Goal: Navigation & Orientation: Find specific page/section

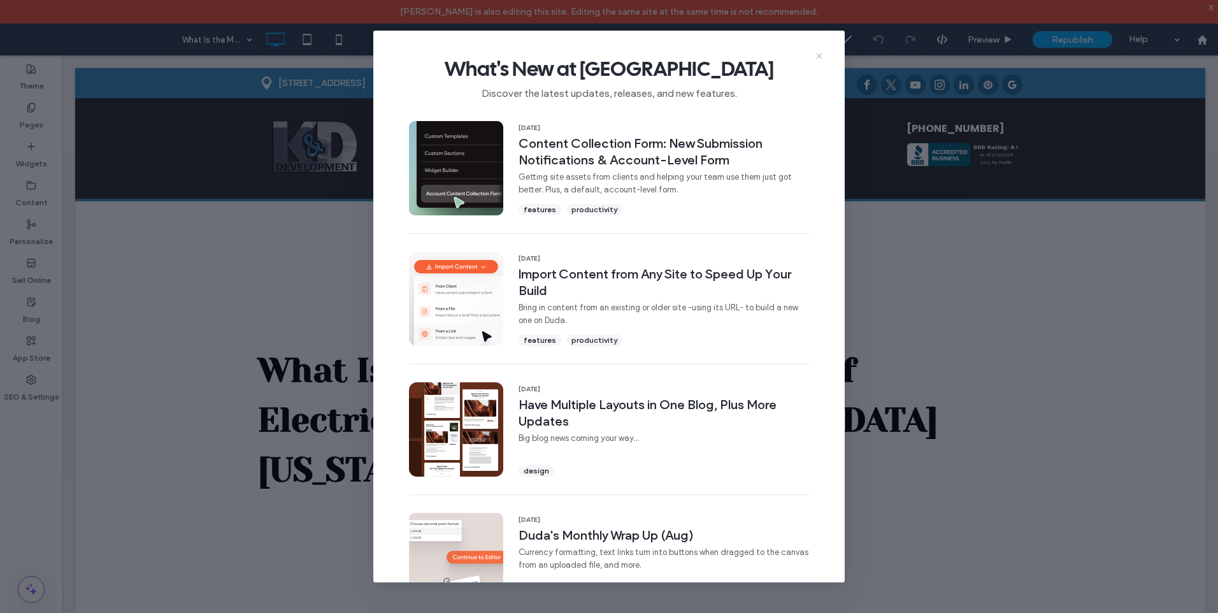
click at [820, 57] on icon at bounding box center [819, 56] width 10 height 10
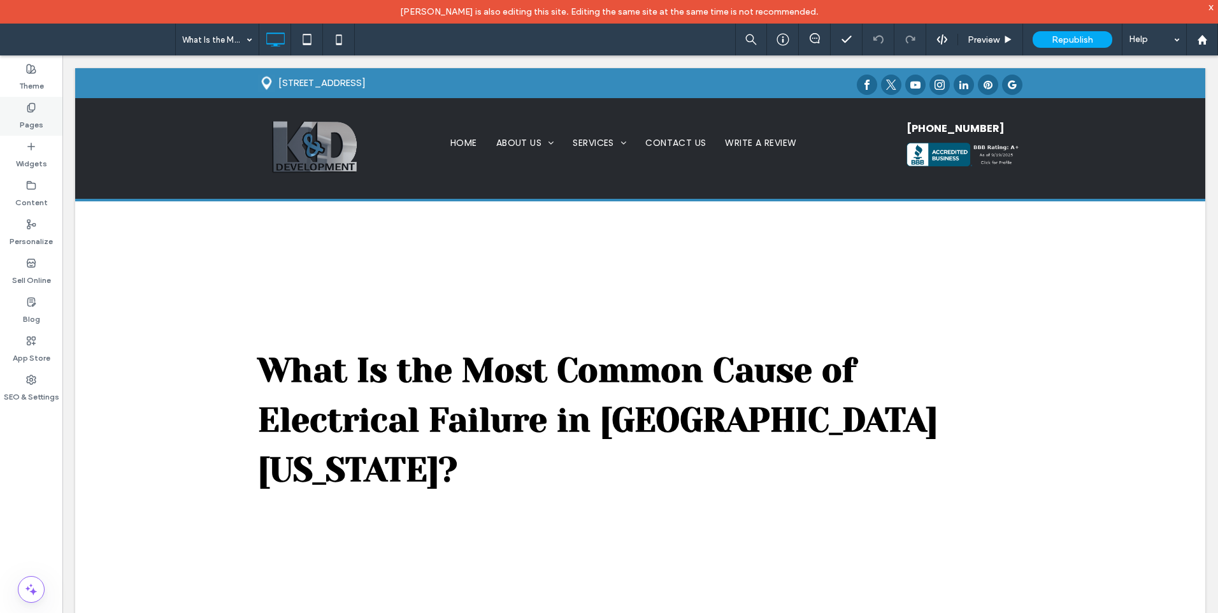
click at [18, 124] on div "Pages" at bounding box center [31, 116] width 62 height 39
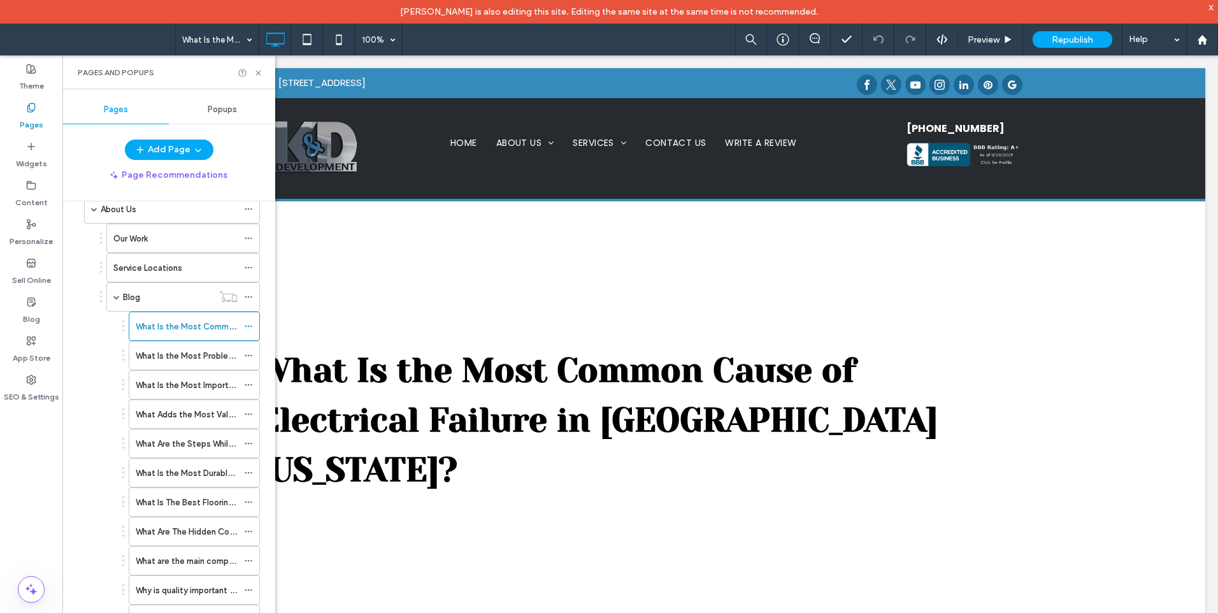
scroll to position [106, 0]
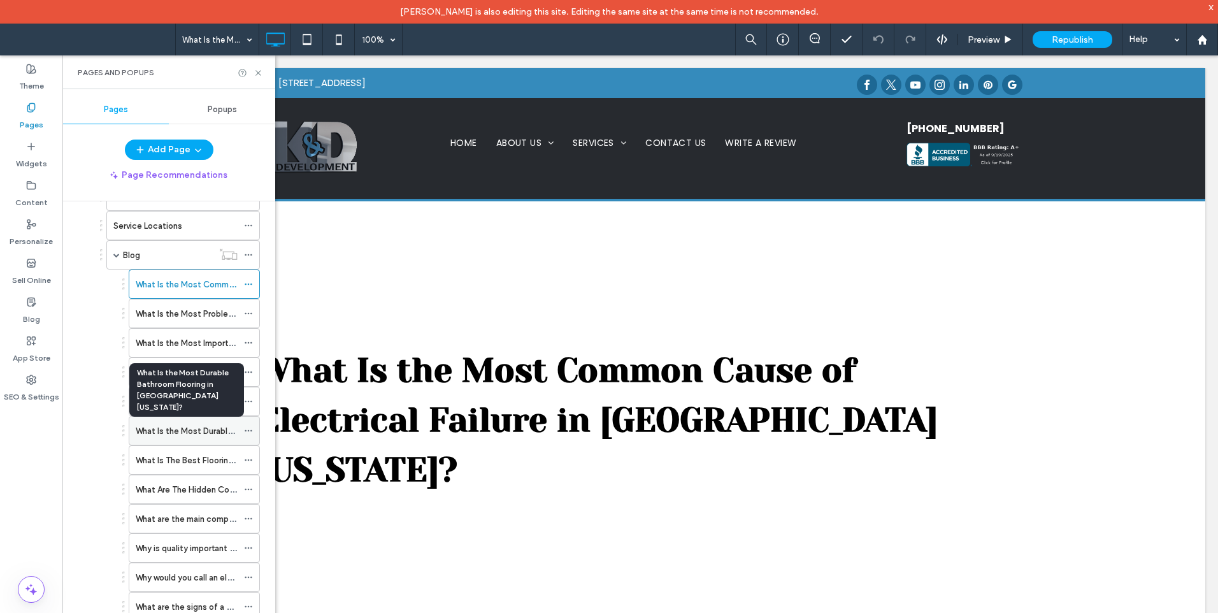
click at [153, 433] on label "What Is the Most Durable Bathroom Flooring in Denver Colorado?" at bounding box center [294, 431] width 316 height 22
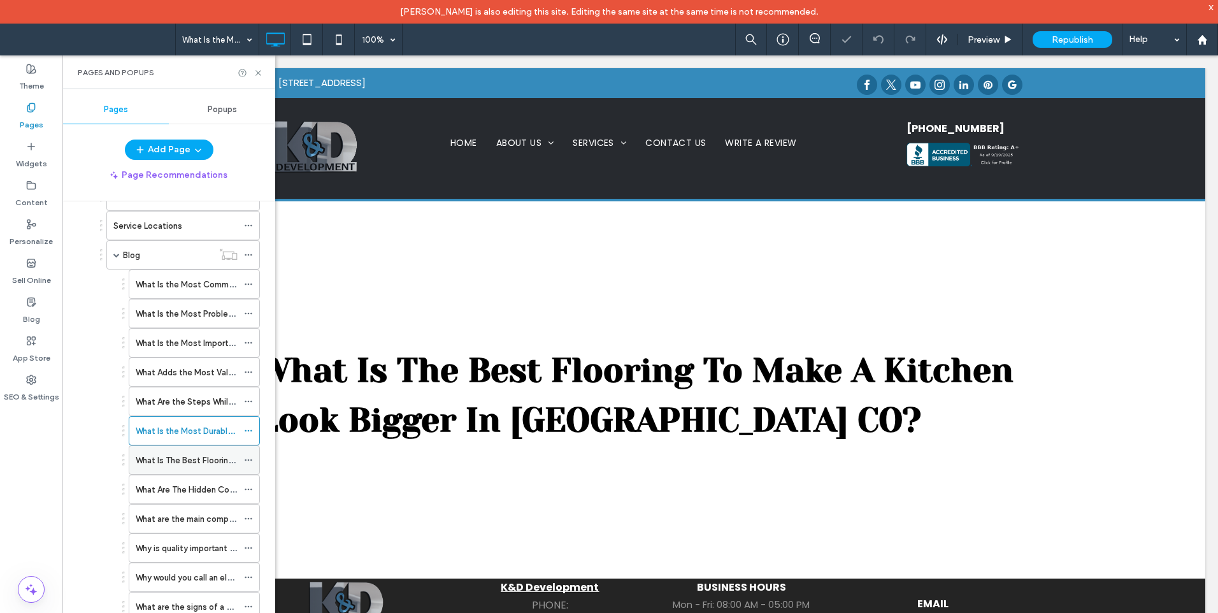
click at [150, 463] on label "What Is The Best Flooring To Make A Kitchen Look Bigger In Denver CO?" at bounding box center [302, 460] width 332 height 22
click at [148, 497] on div "What Are The Hidden Costs Of Kitchen Renovations In Denver CO?" at bounding box center [187, 489] width 102 height 28
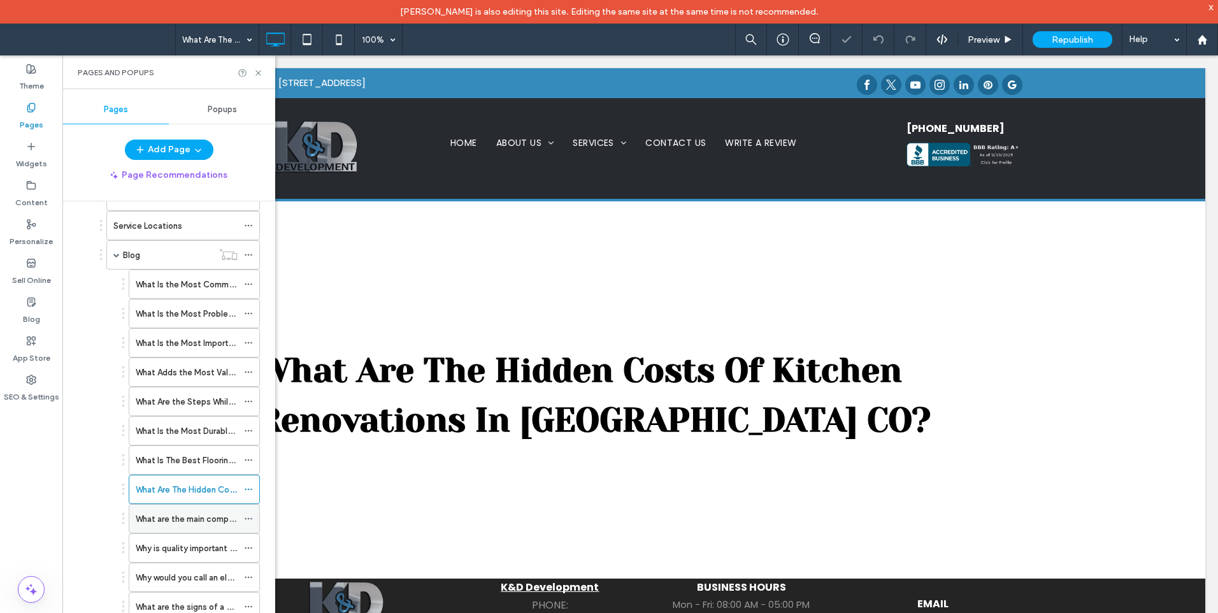
click at [150, 526] on div "What are the main components of a plumbing system in Denver Colorado?" at bounding box center [187, 519] width 102 height 28
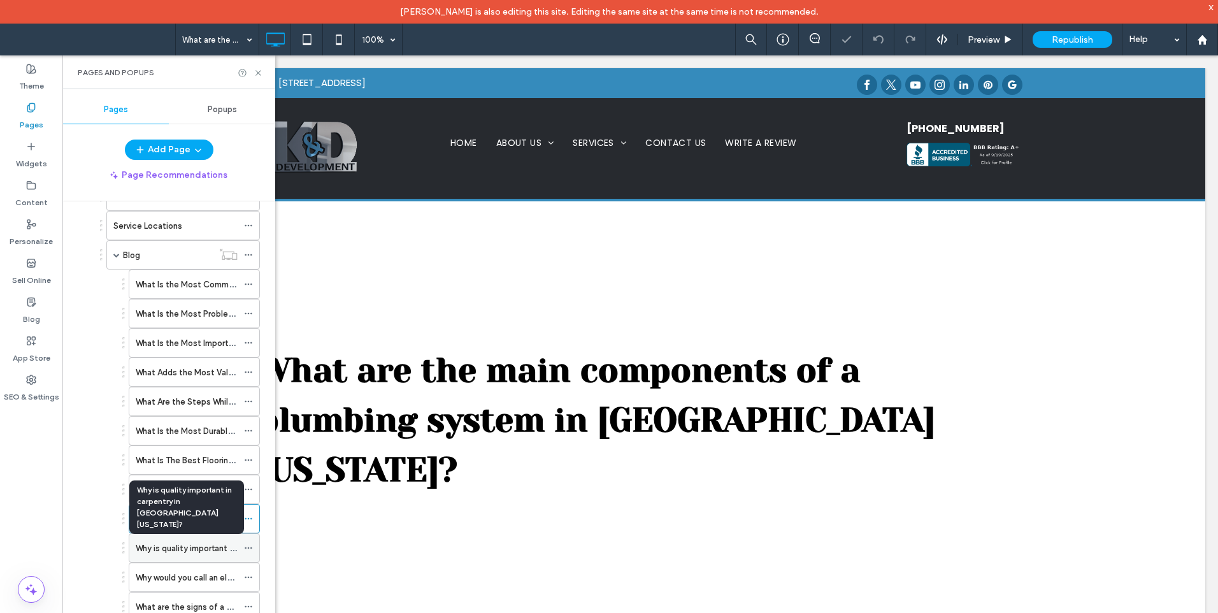
click at [154, 547] on label "Why is quality important in carpentry in Denver Colorado?" at bounding box center [279, 548] width 287 height 22
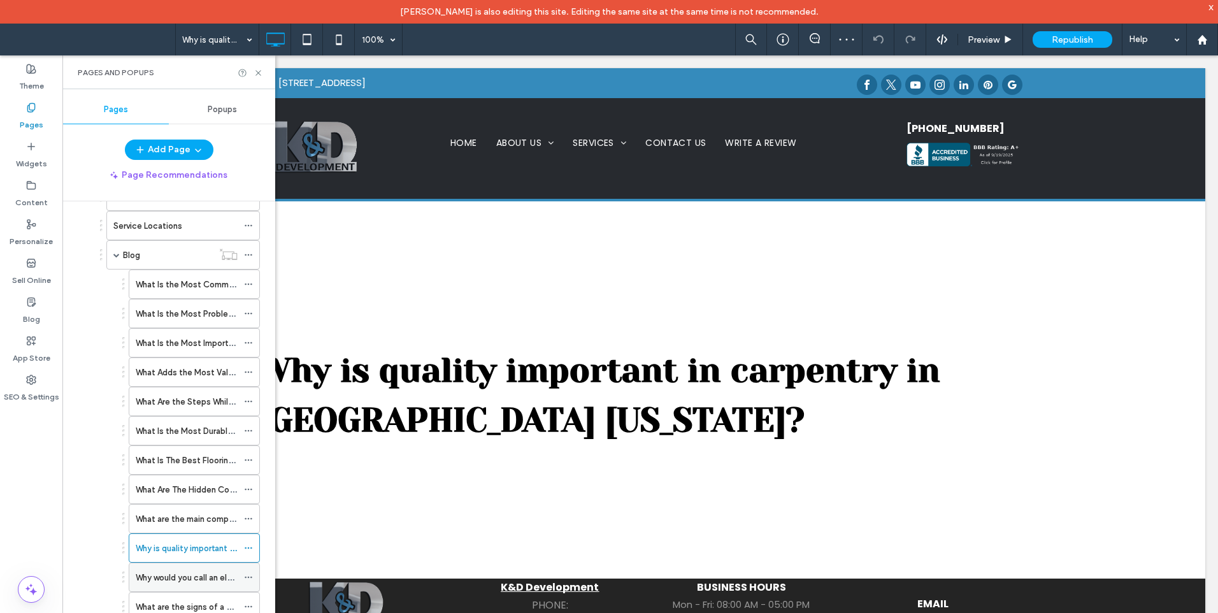
click at [152, 575] on label "Why would you call an electrician in Denver Colorado?" at bounding box center [272, 577] width 273 height 22
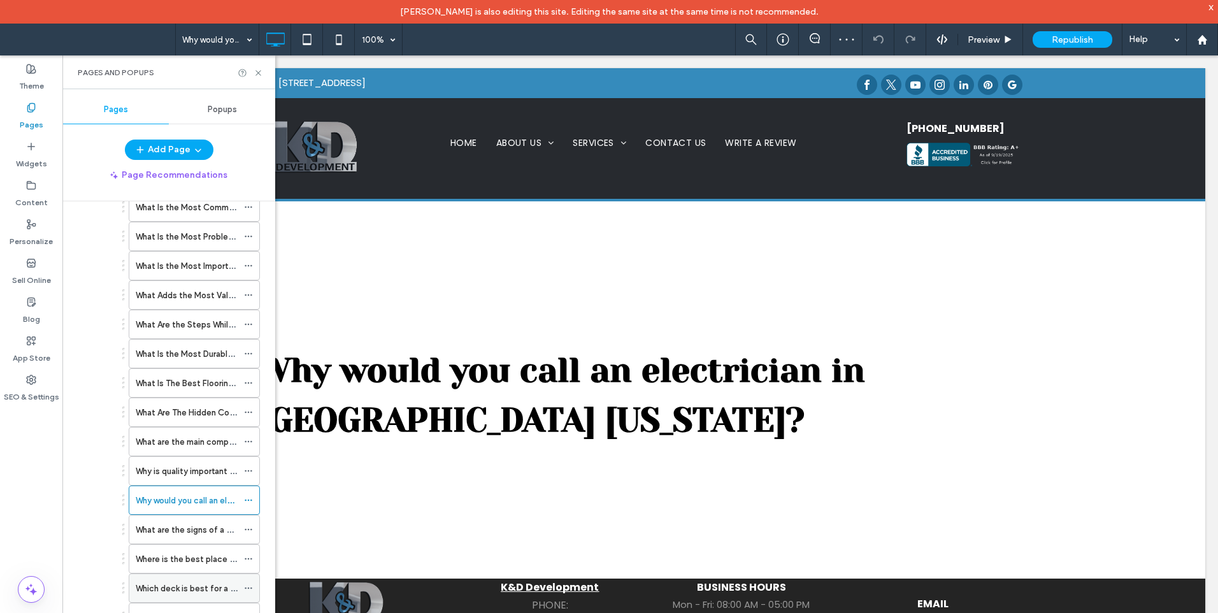
scroll to position [212, 0]
click at [151, 492] on div "What are the signs of a good electrician in Denver Colorado?" at bounding box center [187, 501] width 102 height 28
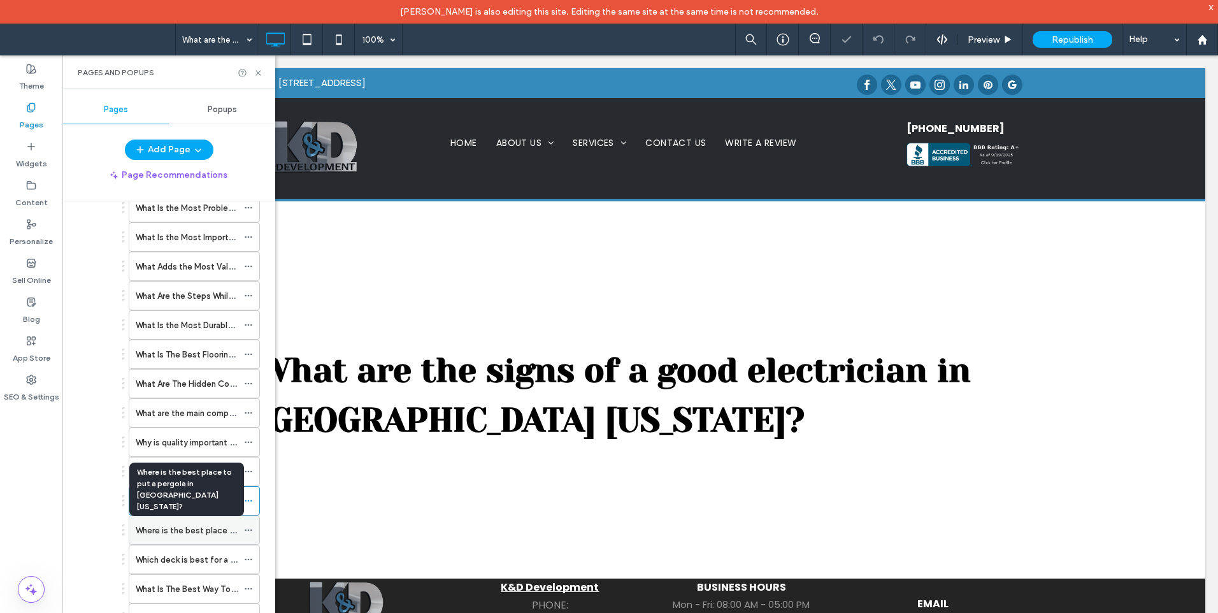
click at [152, 533] on label "Where is the best place to put a pergola in Denver Colorado?" at bounding box center [287, 530] width 303 height 22
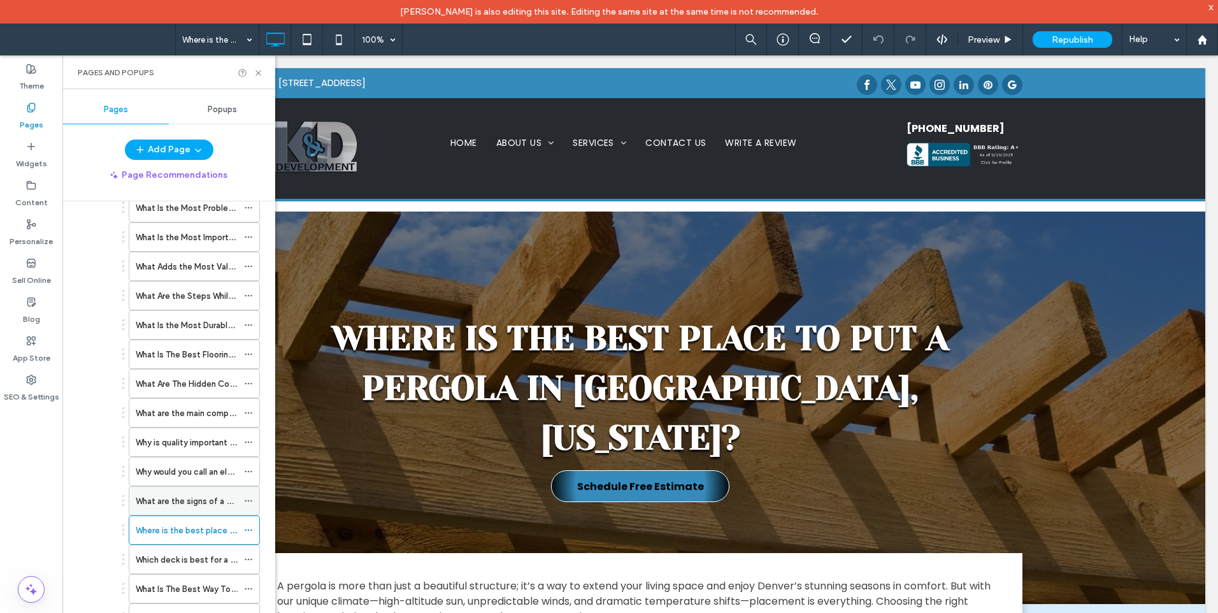
click at [212, 503] on label "What are the signs of a good electrician in Denver Colorado?" at bounding box center [286, 501] width 301 height 22
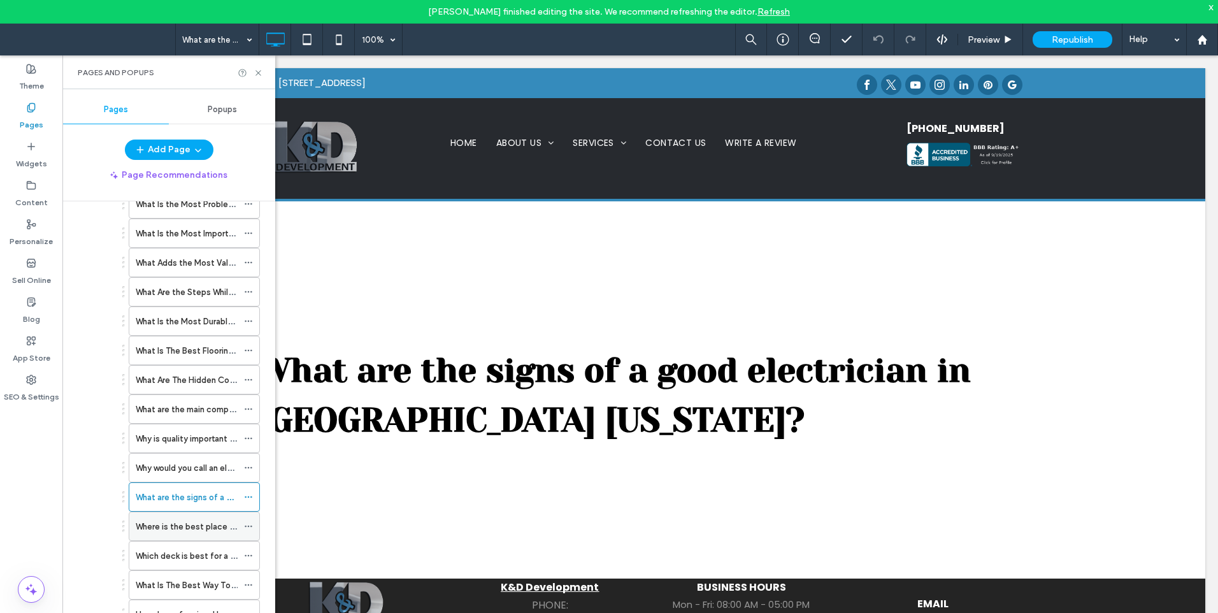
scroll to position [262, 0]
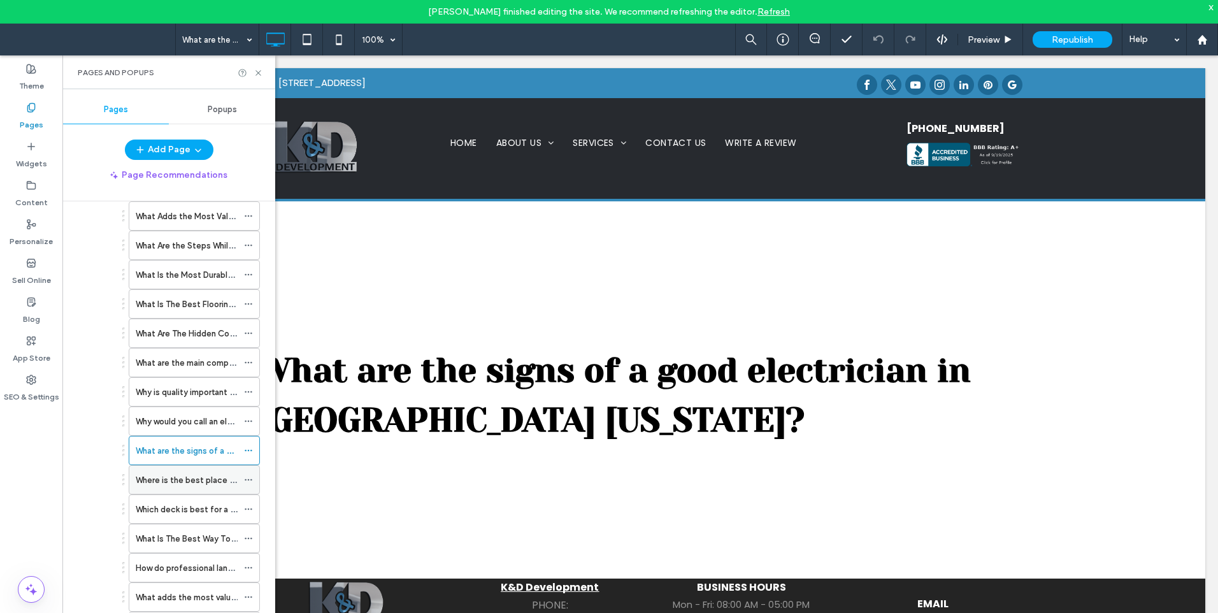
click at [179, 487] on div "Where is the best place to put a pergola in Denver Colorado?" at bounding box center [187, 480] width 102 height 28
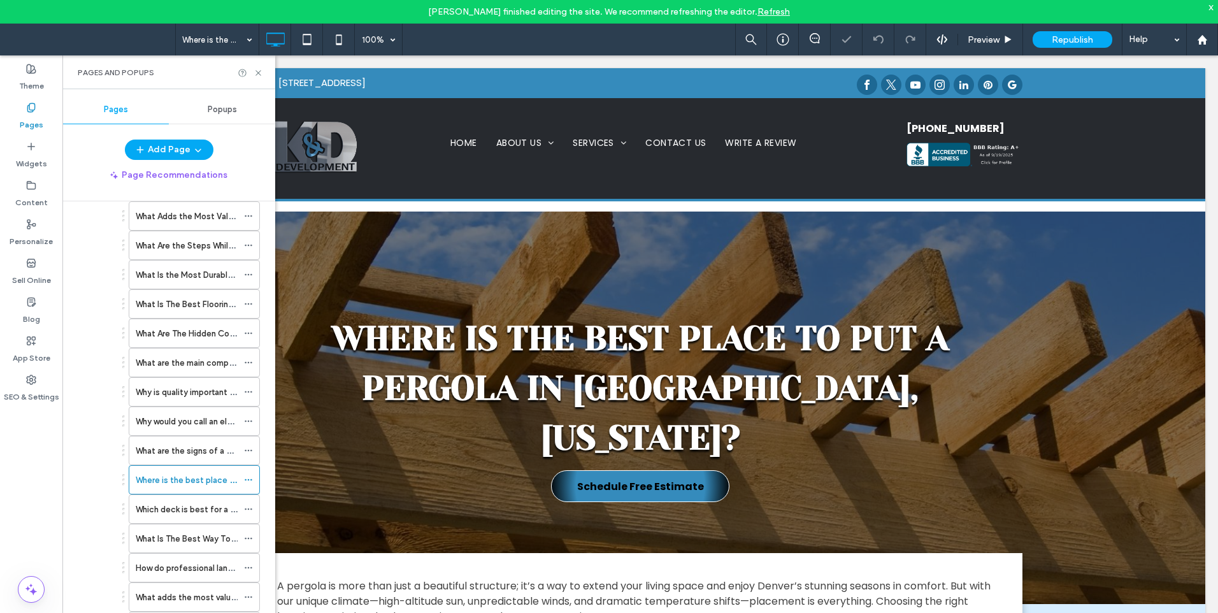
click at [175, 448] on label "What are the signs of a good electrician in Denver Colorado?" at bounding box center [286, 451] width 301 height 22
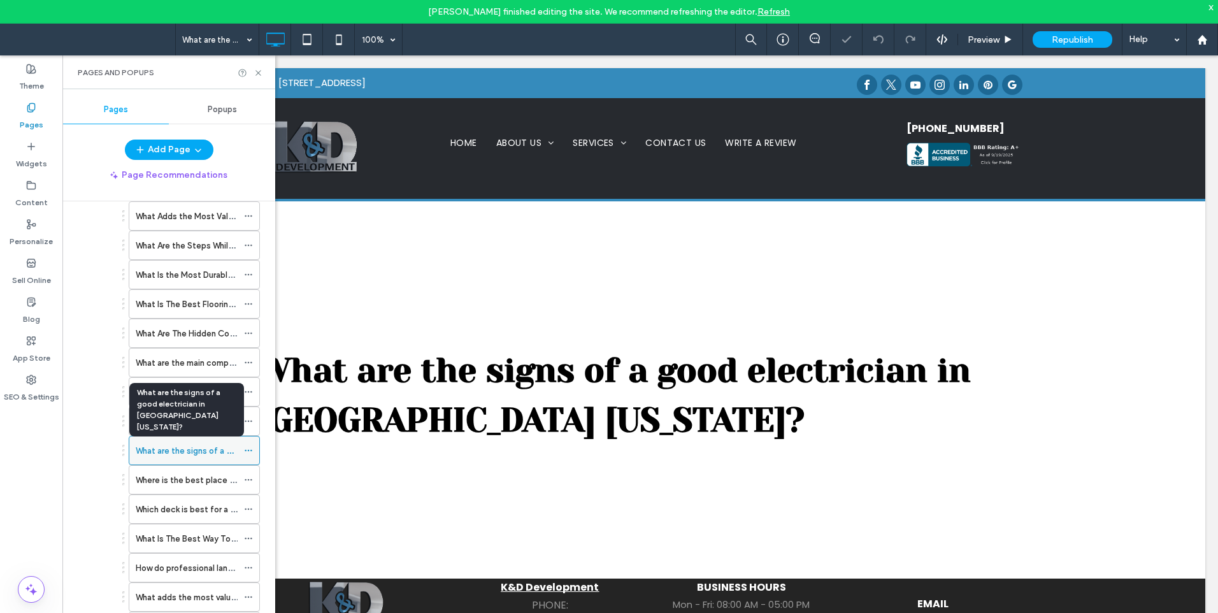
scroll to position [156, 0]
